Goal: Transaction & Acquisition: Purchase product/service

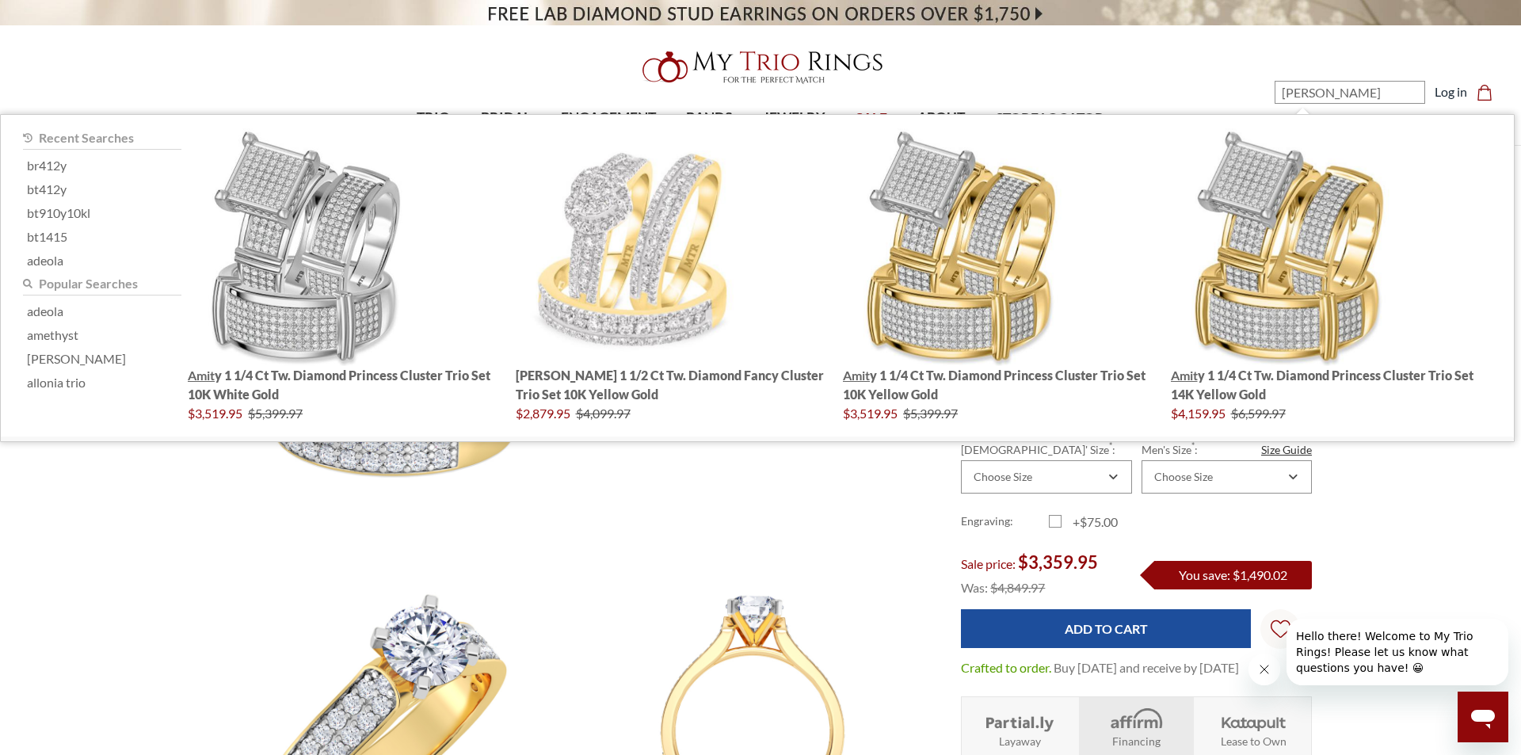
type input "amity"
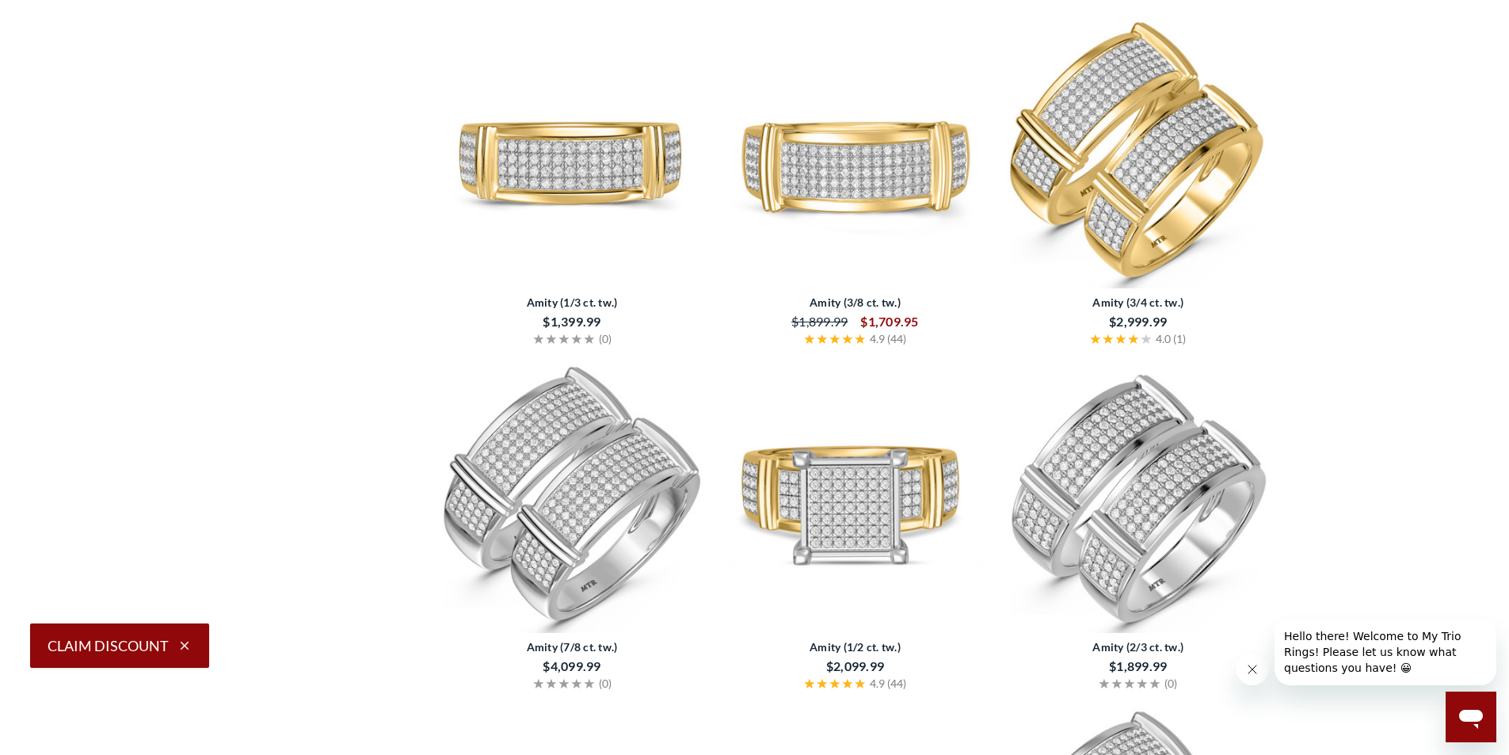
scroll to position [1901, 0]
